Goal: Information Seeking & Learning: Learn about a topic

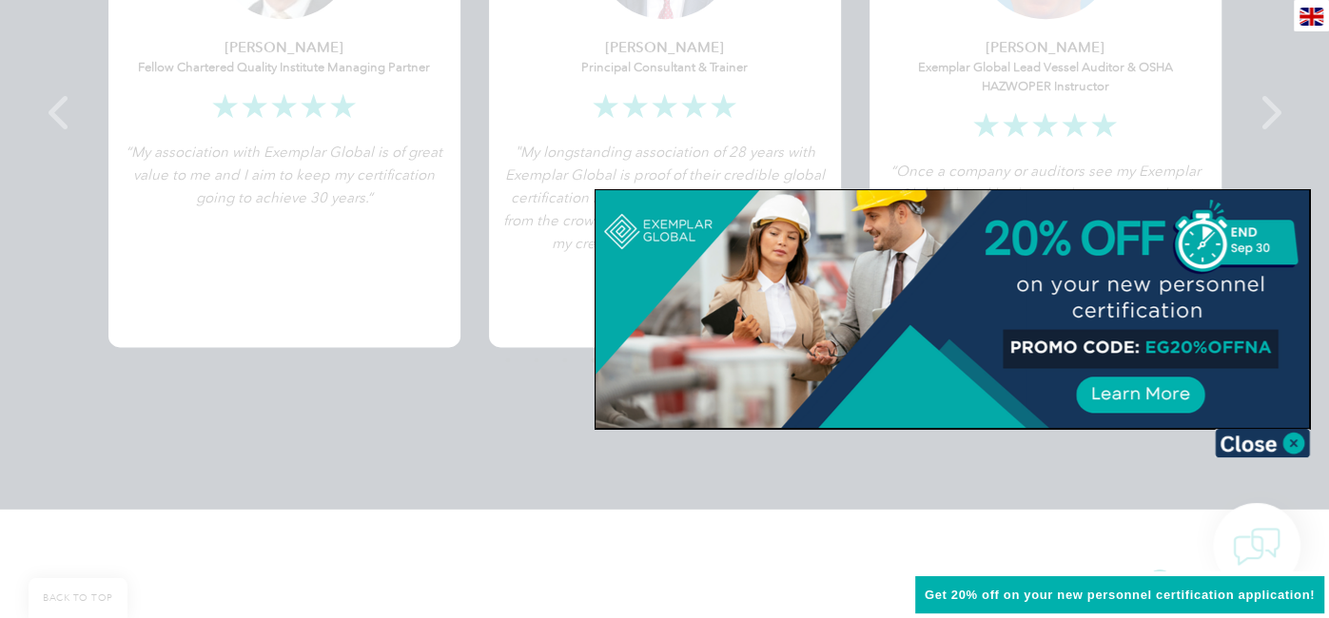
scroll to position [4607, 0]
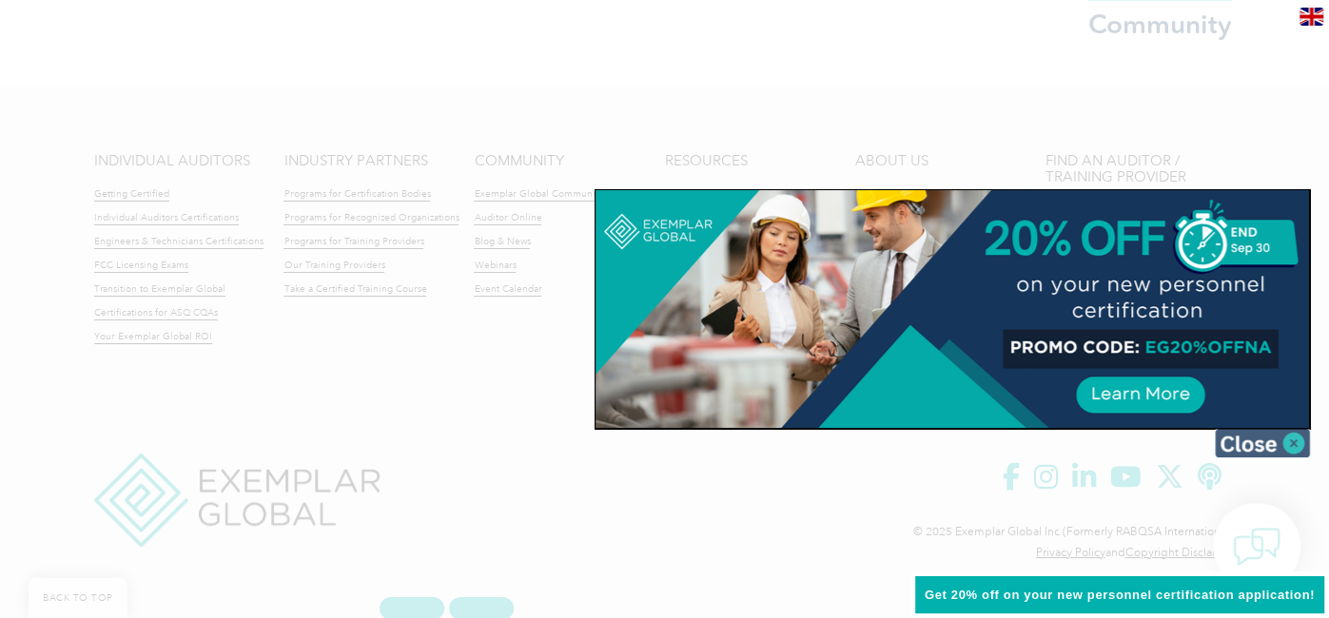
click at [1299, 435] on img at bounding box center [1262, 443] width 95 height 29
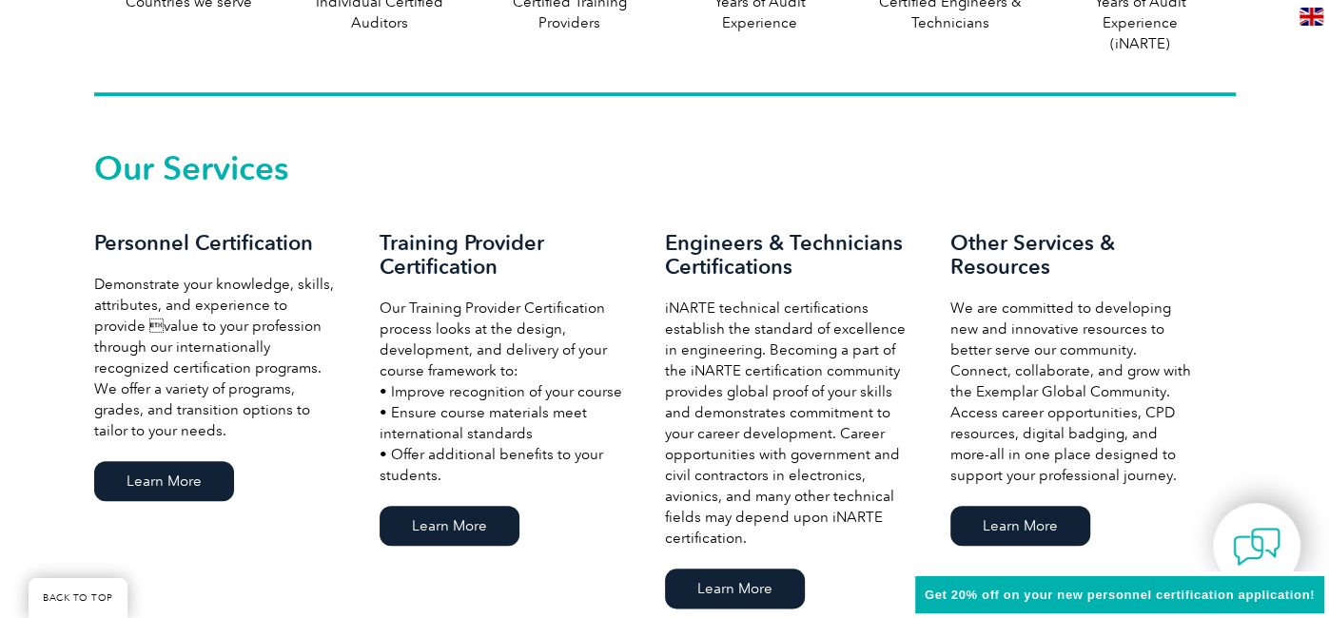
scroll to position [1219, 0]
click at [1260, 557] on img at bounding box center [1256, 546] width 57 height 57
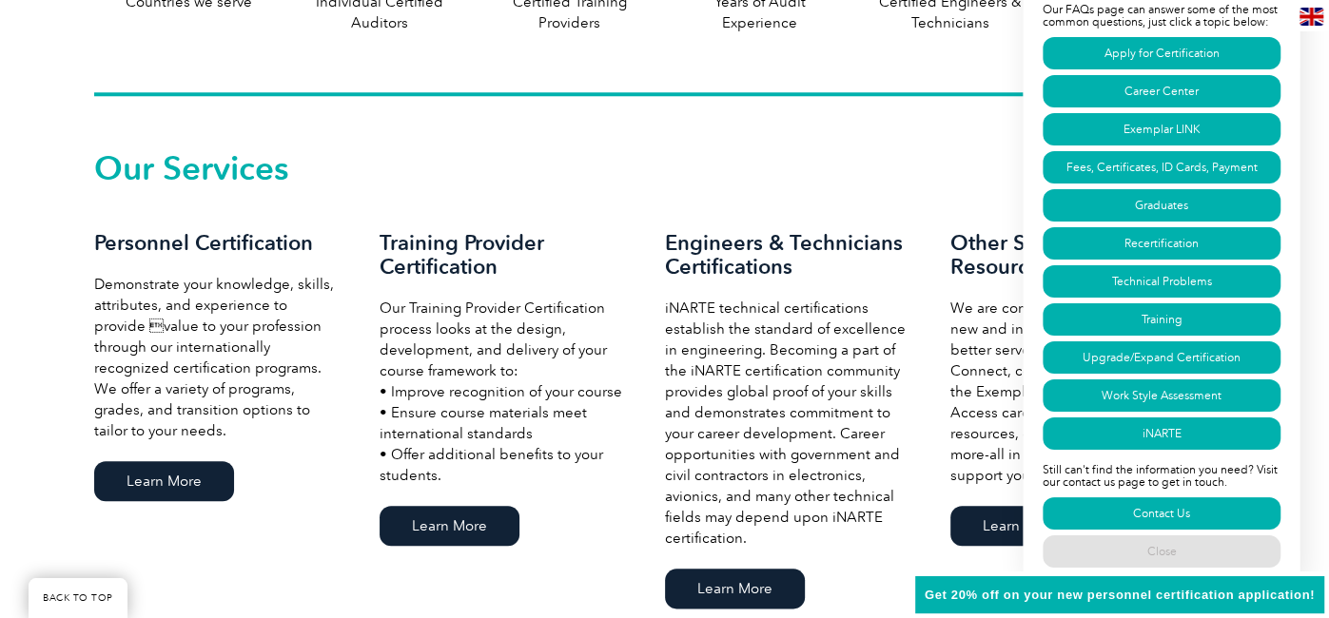
click at [1138, 334] on div "Have a question? Search our FAQs: Search Our FAQs page can answer some of the m…" at bounding box center [1162, 231] width 278 height 715
click at [1145, 320] on link "Training" at bounding box center [1162, 319] width 238 height 32
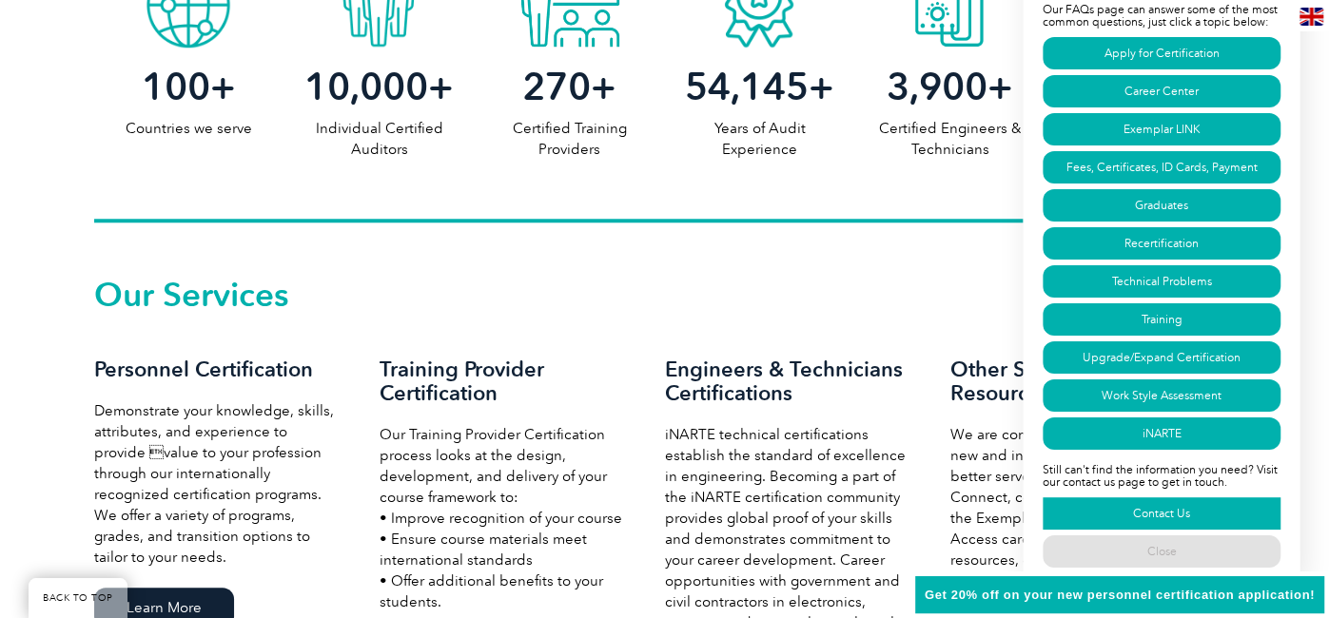
scroll to position [609, 0]
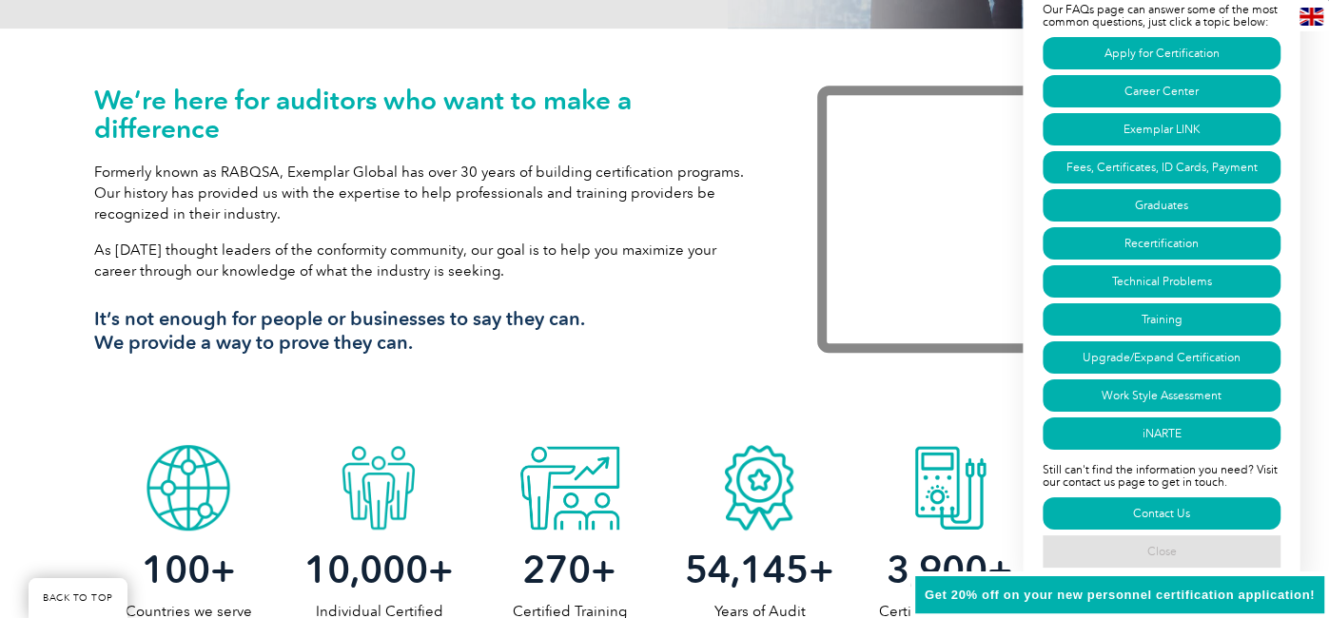
click at [1194, 548] on link "Close" at bounding box center [1162, 552] width 238 height 32
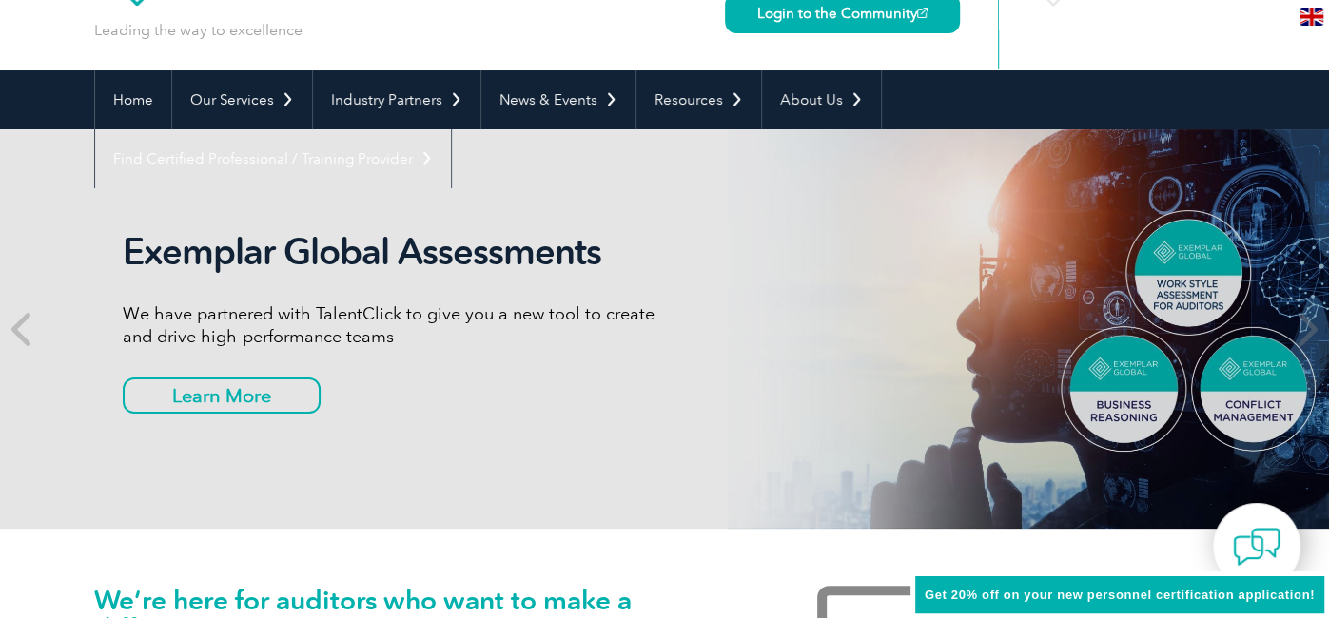
scroll to position [0, 0]
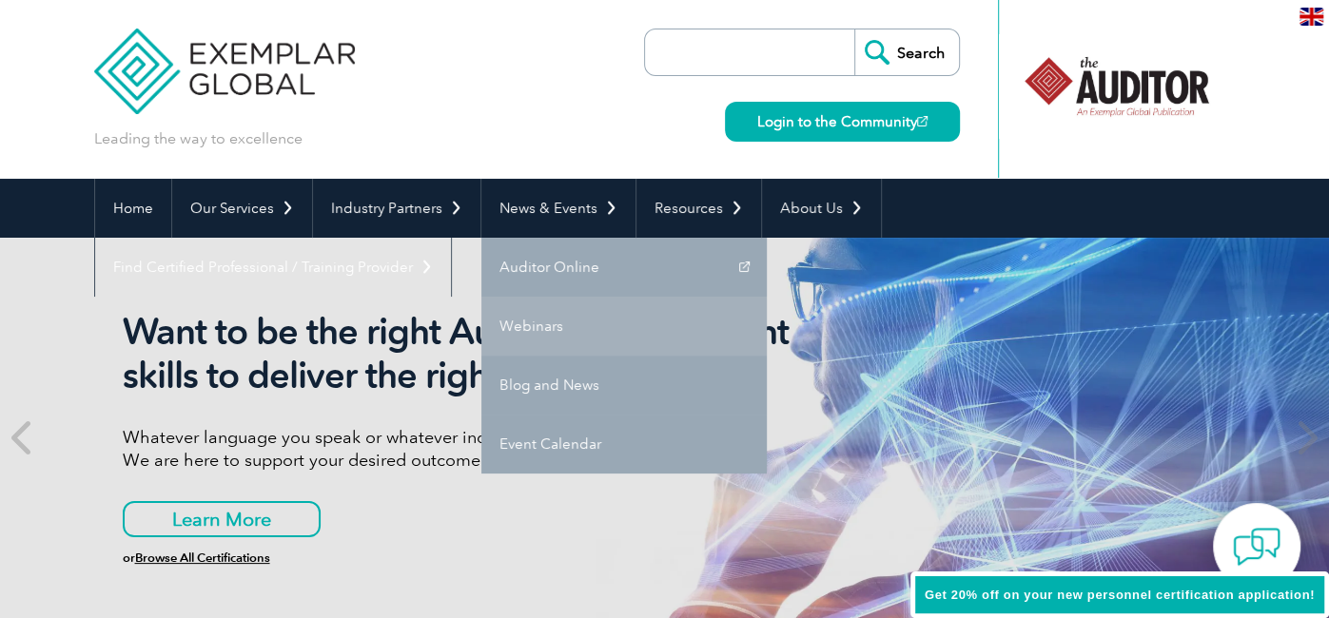
click at [524, 330] on link "Webinars" at bounding box center [623, 326] width 285 height 59
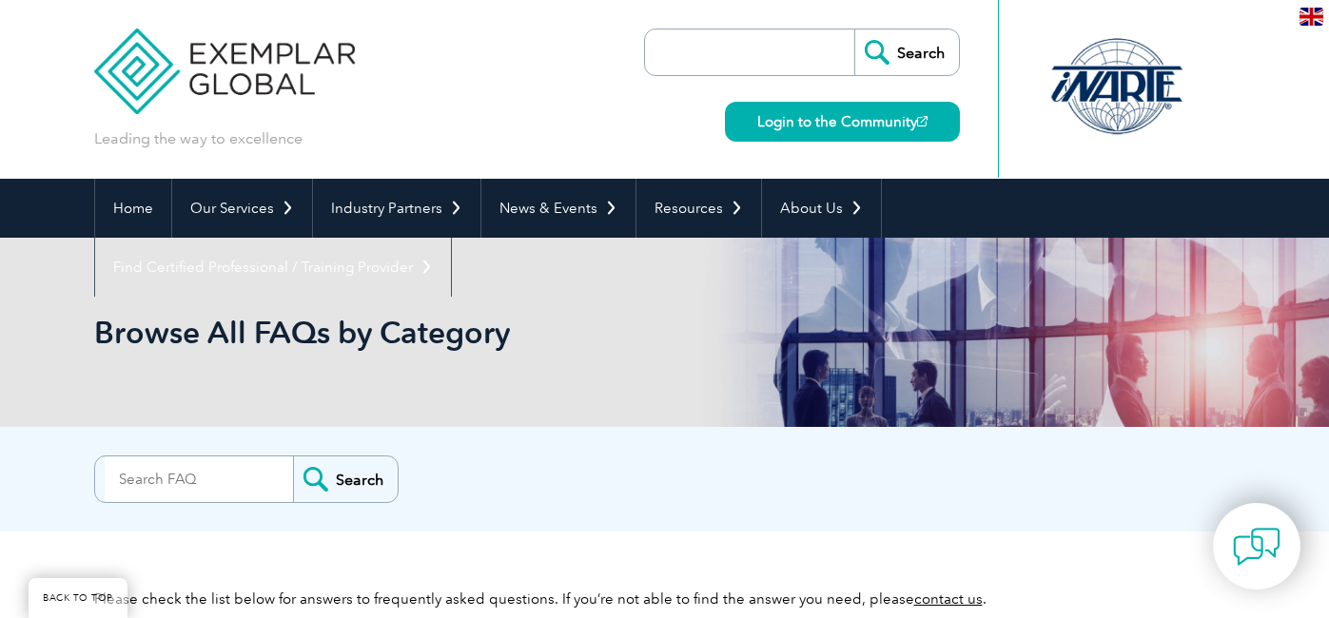
scroll to position [6398, 0]
